Goal: Information Seeking & Learning: Learn about a topic

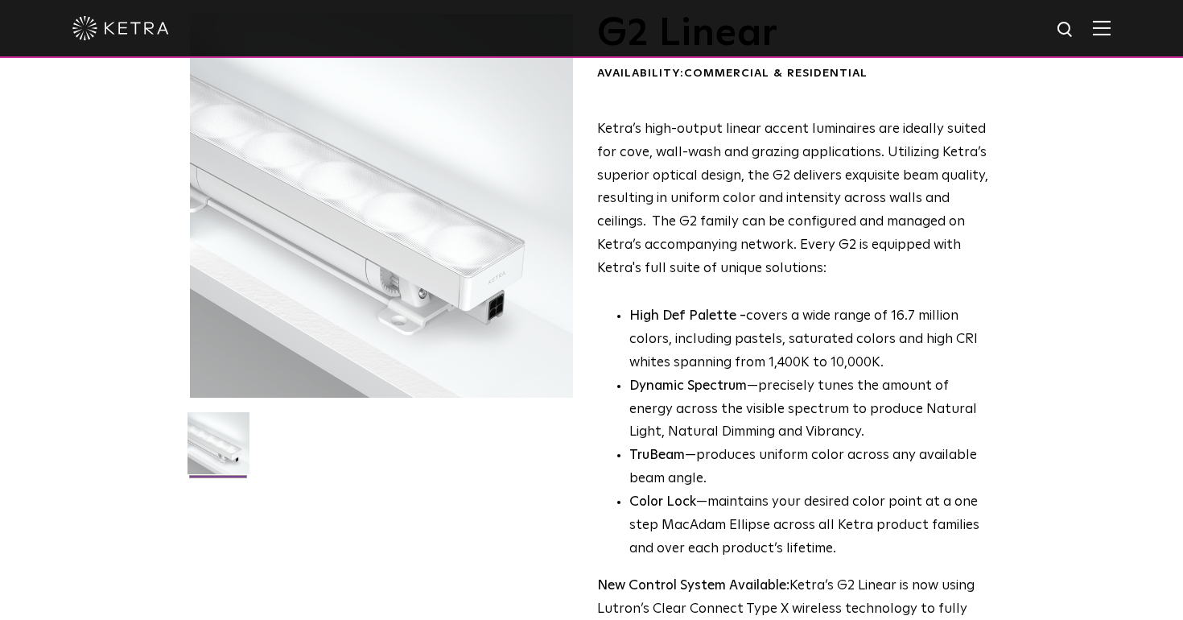
scroll to position [101, 0]
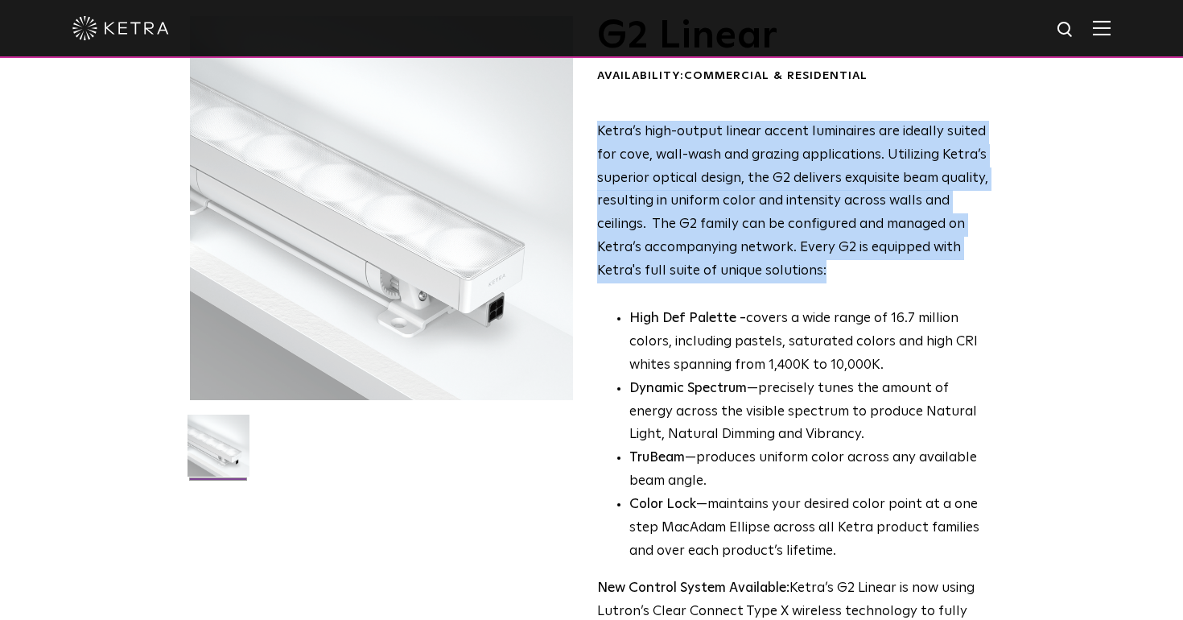
drag, startPoint x: 598, startPoint y: 130, endPoint x: 817, endPoint y: 284, distance: 267.6
click at [817, 284] on div "Ketra’s high-output linear accent luminaires are ideally suited for cove, wall-…" at bounding box center [793, 396] width 392 height 550
copy div "Ketra’s high-output linear accent luminaires are ideally suited for cove, wall-…"
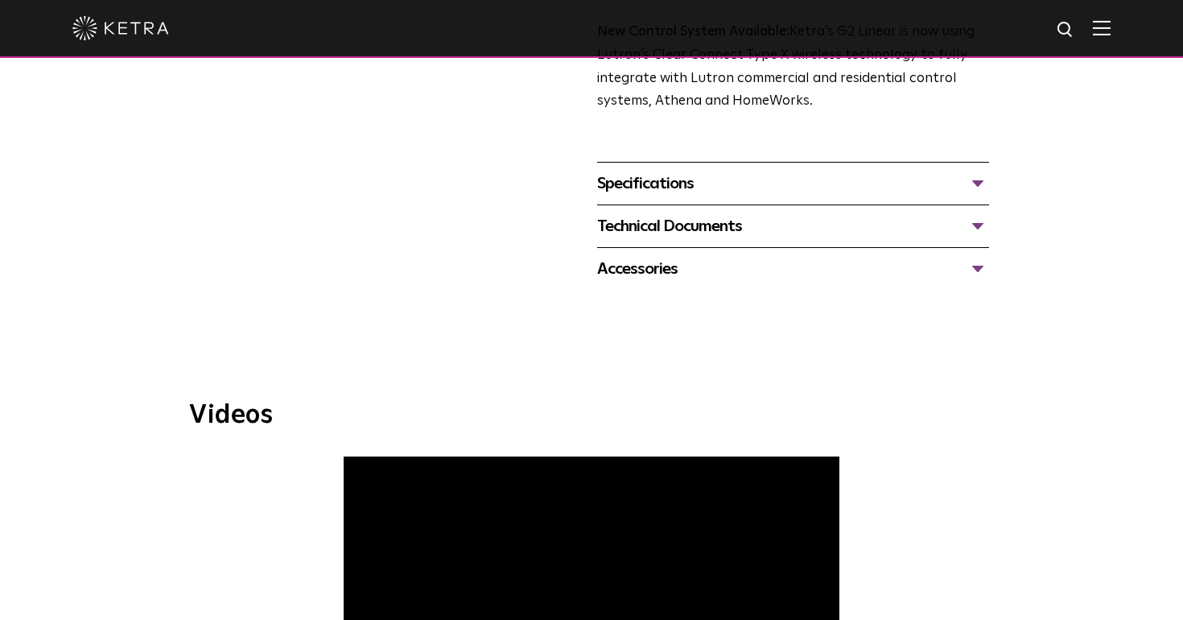
scroll to position [293, 0]
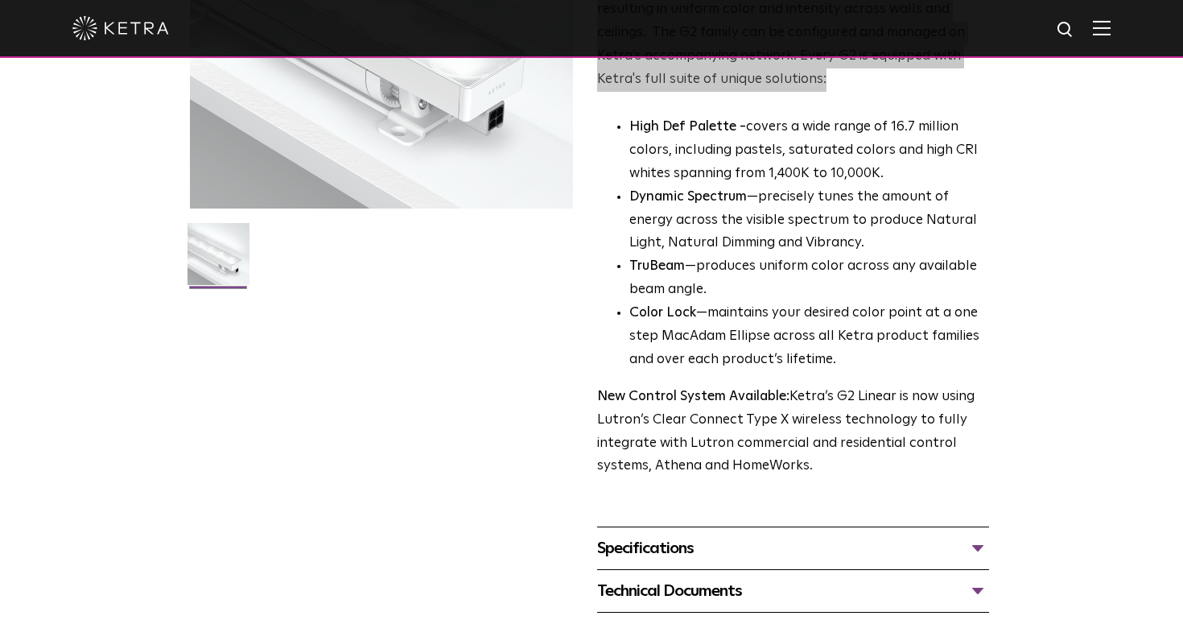
drag, startPoint x: 794, startPoint y: 222, endPoint x: 689, endPoint y: 1, distance: 244.9
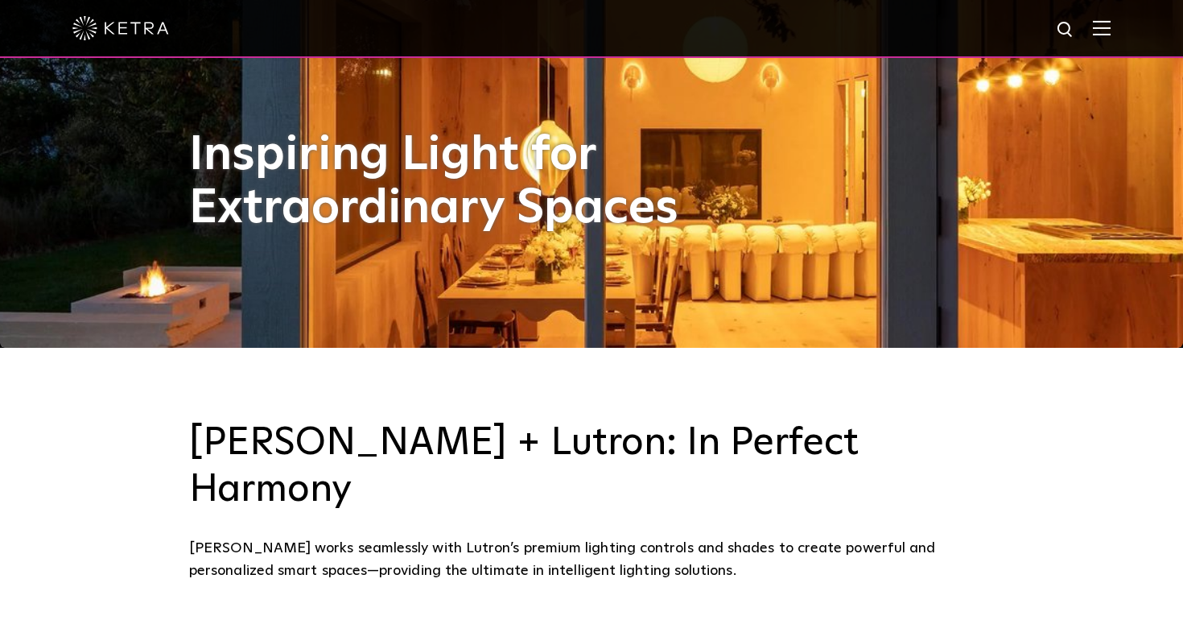
scroll to position [275, 0]
